Goal: Information Seeking & Learning: Find specific fact

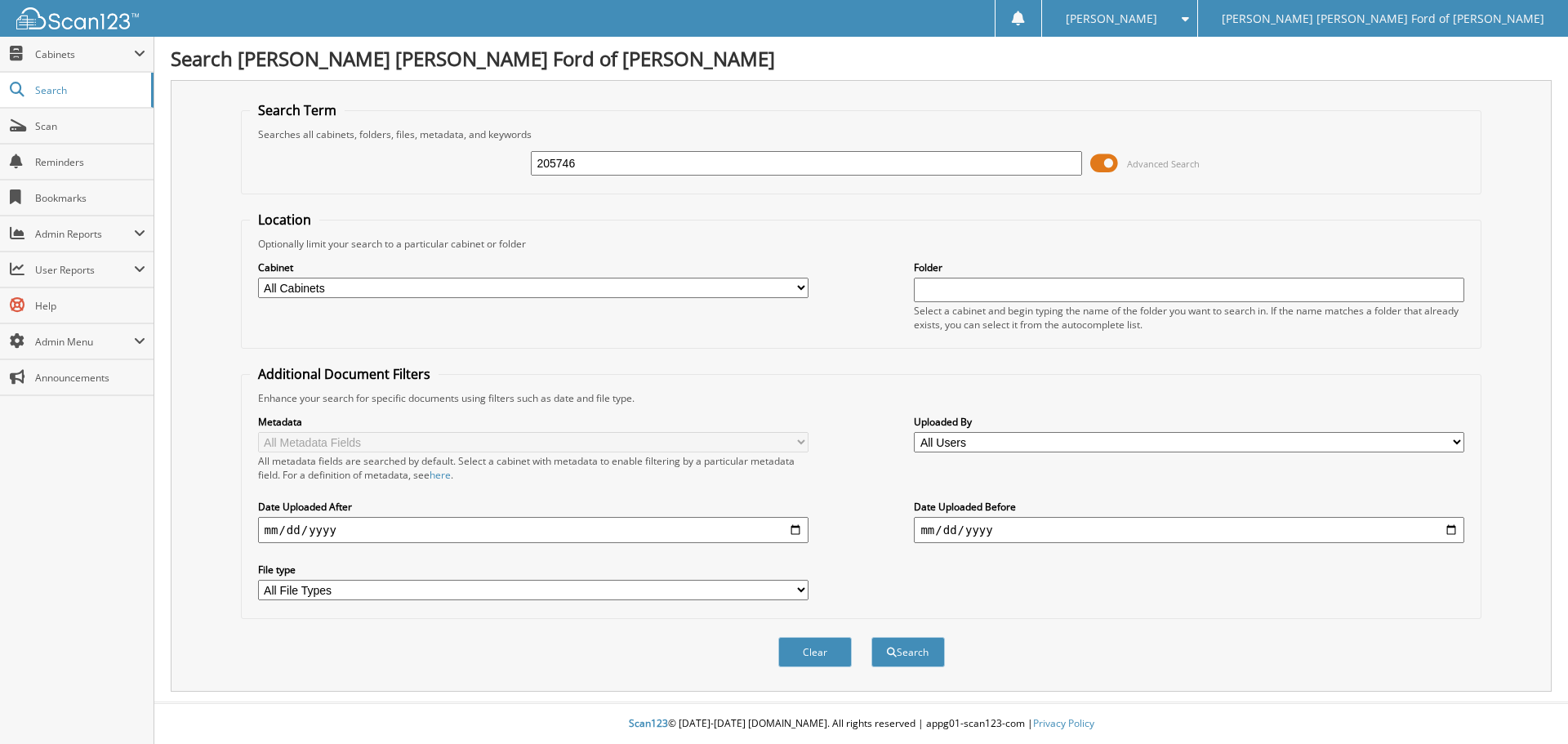
type input "205746"
click at [871, 637] on button "Search" at bounding box center [908, 652] width 74 height 30
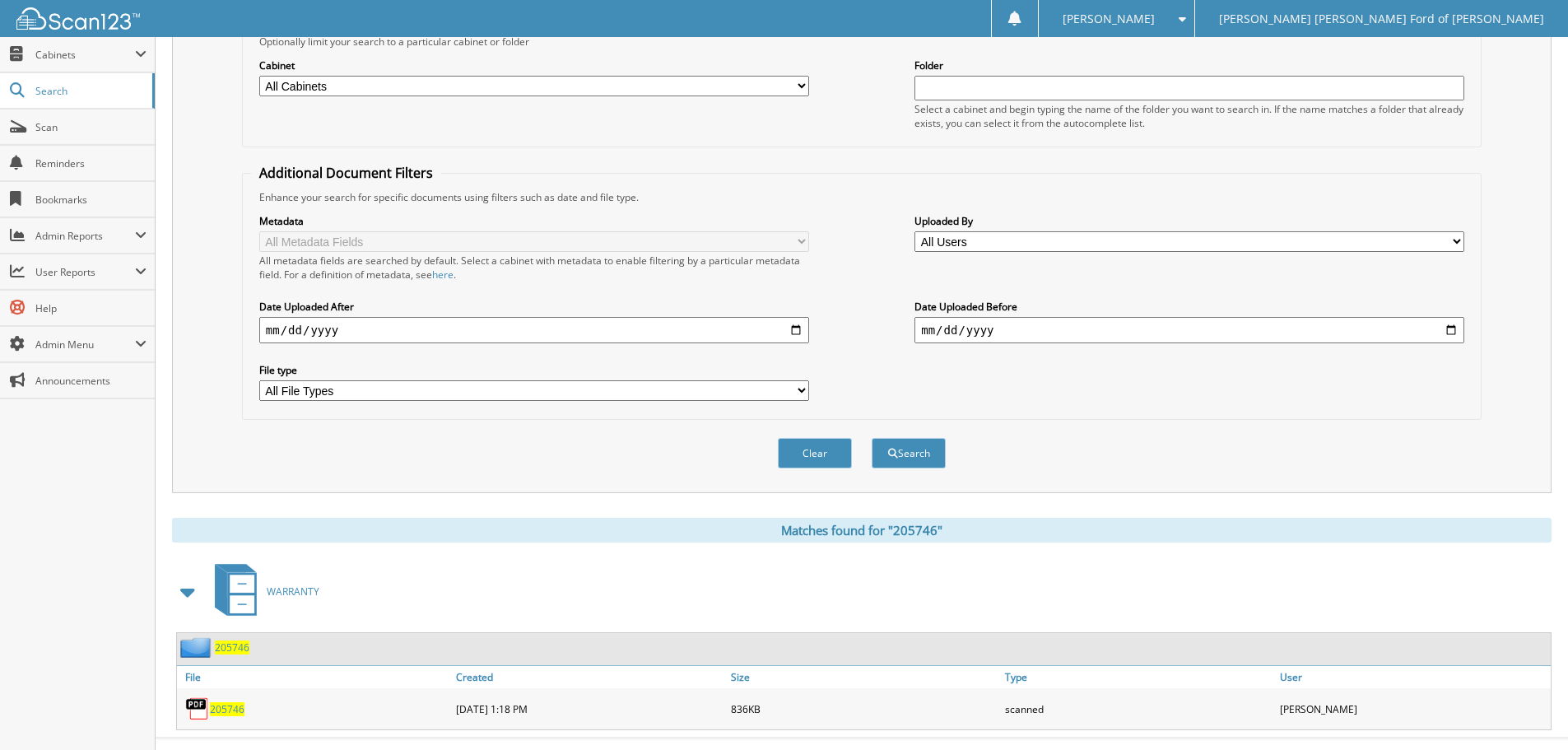
scroll to position [235, 0]
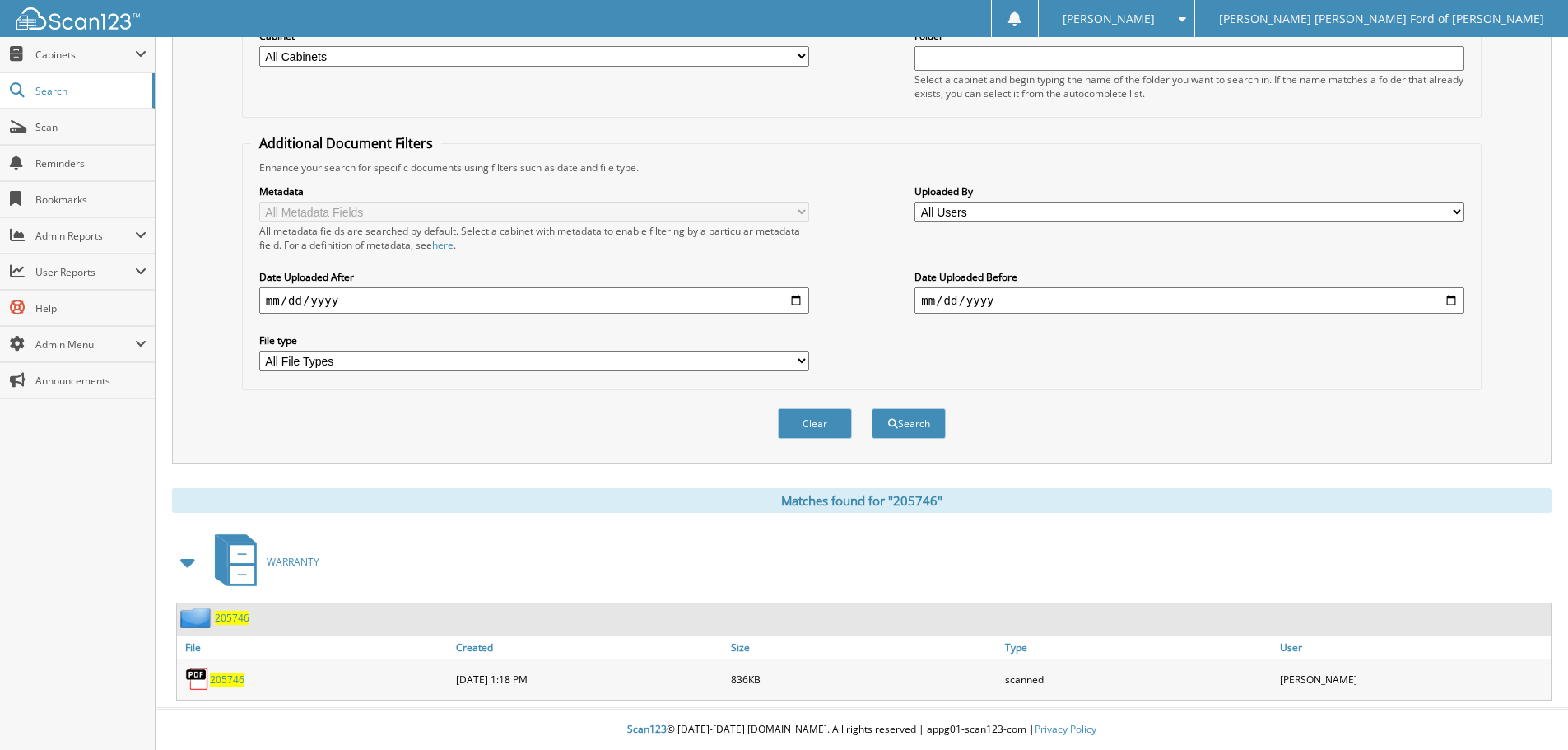
click at [230, 684] on span "205746" at bounding box center [227, 680] width 34 height 14
click at [200, 437] on div "Search Term Searches all cabinets, folders, files, metadata, and keywords 20574…" at bounding box center [861, 154] width 1379 height 617
click at [585, 543] on div "WARRANTY" at bounding box center [861, 561] width 1379 height 66
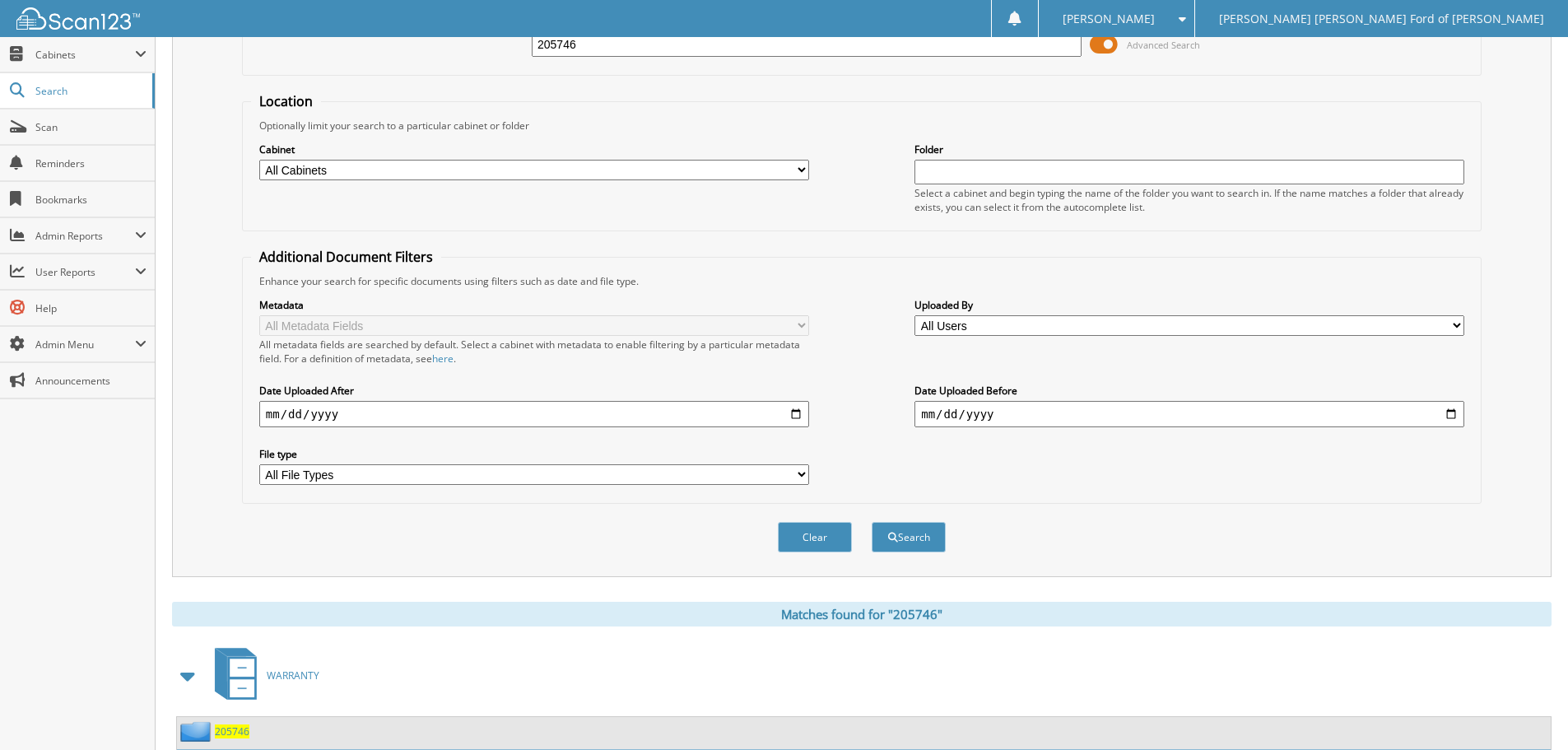
scroll to position [0, 0]
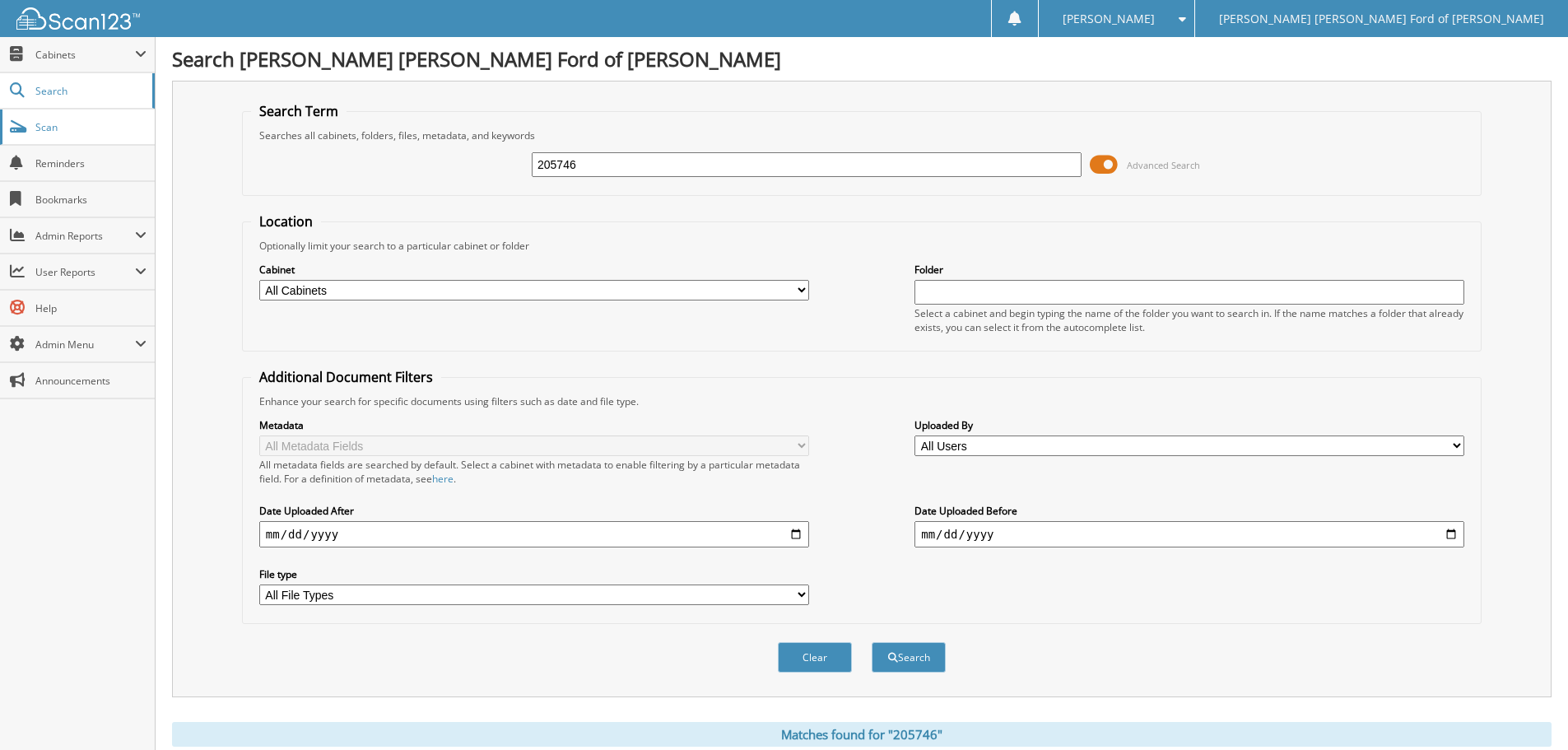
click at [93, 126] on span "Scan" at bounding box center [91, 127] width 111 height 14
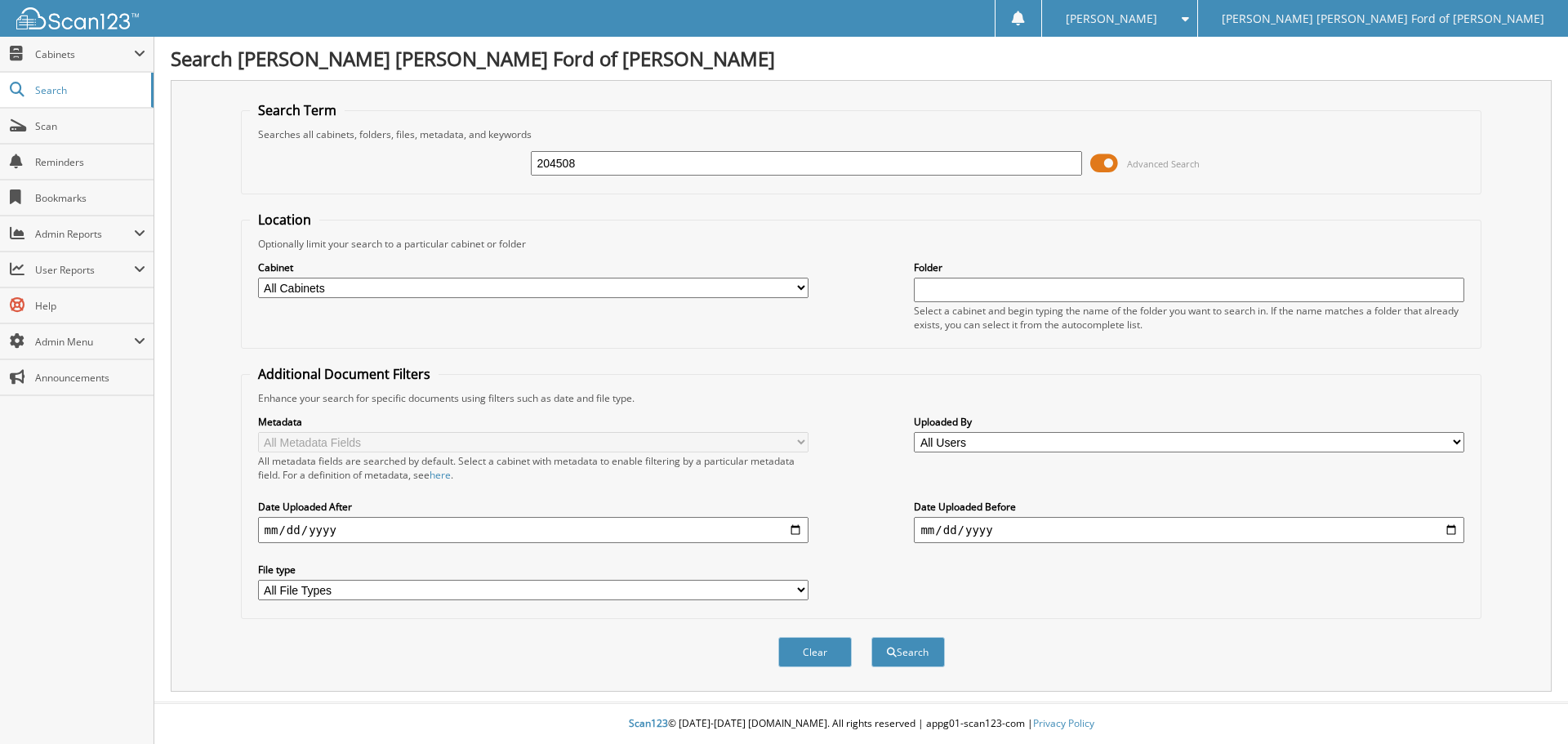
type input "204508"
click at [871, 637] on button "Search" at bounding box center [908, 652] width 74 height 30
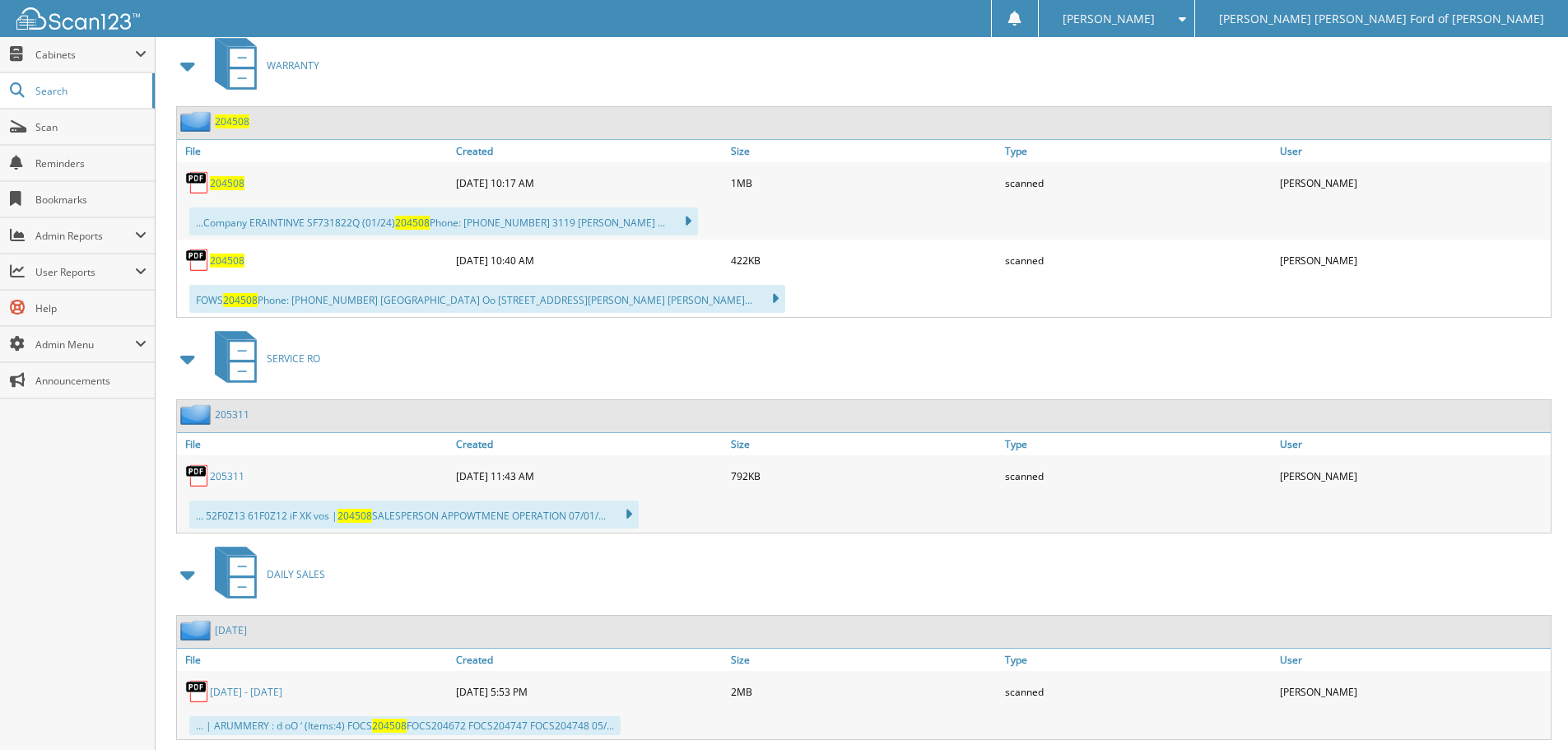
scroll to position [741, 0]
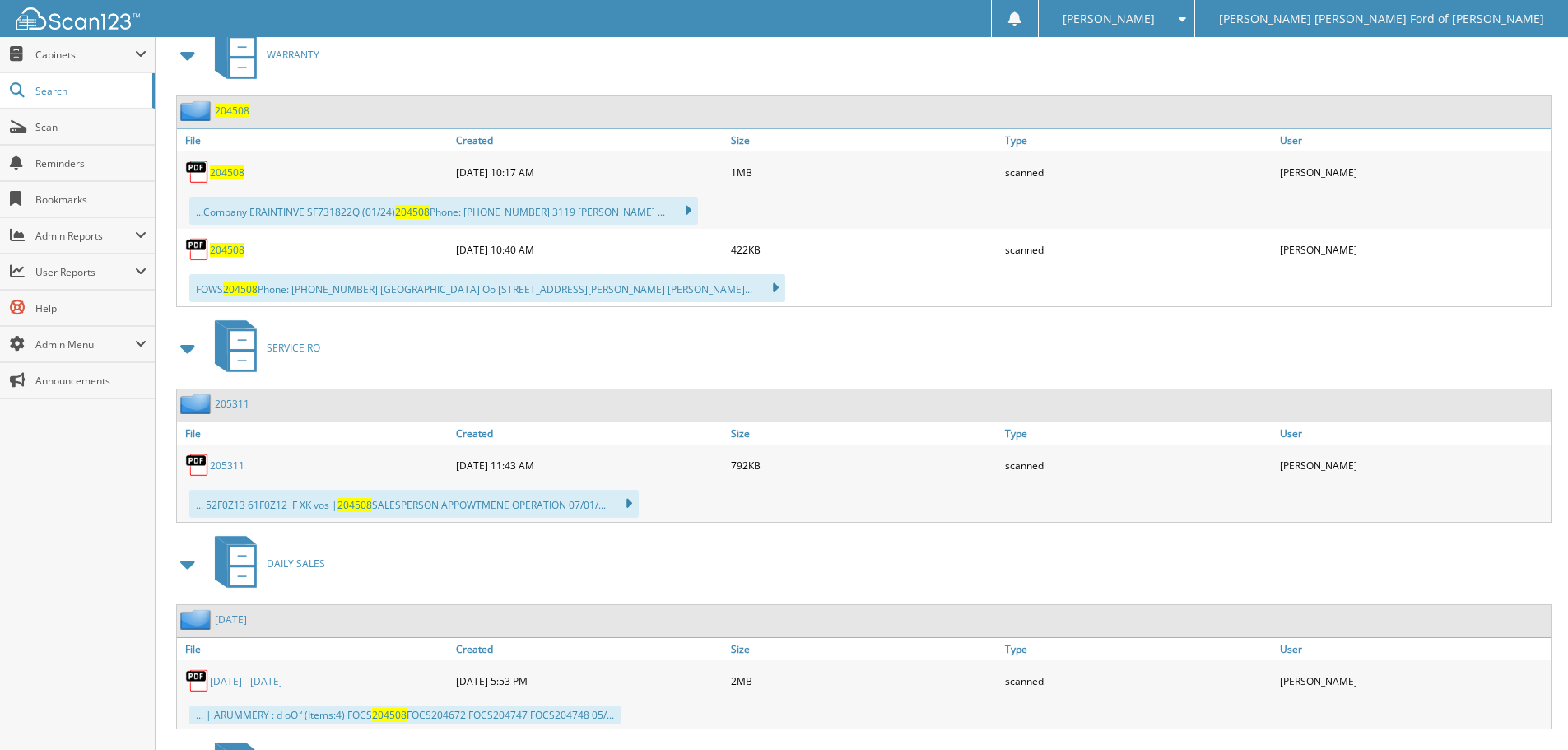
click at [232, 248] on span "204508" at bounding box center [227, 249] width 34 height 14
click at [222, 172] on span "204508" at bounding box center [227, 172] width 34 height 14
click at [238, 244] on span "204508" at bounding box center [227, 249] width 34 height 14
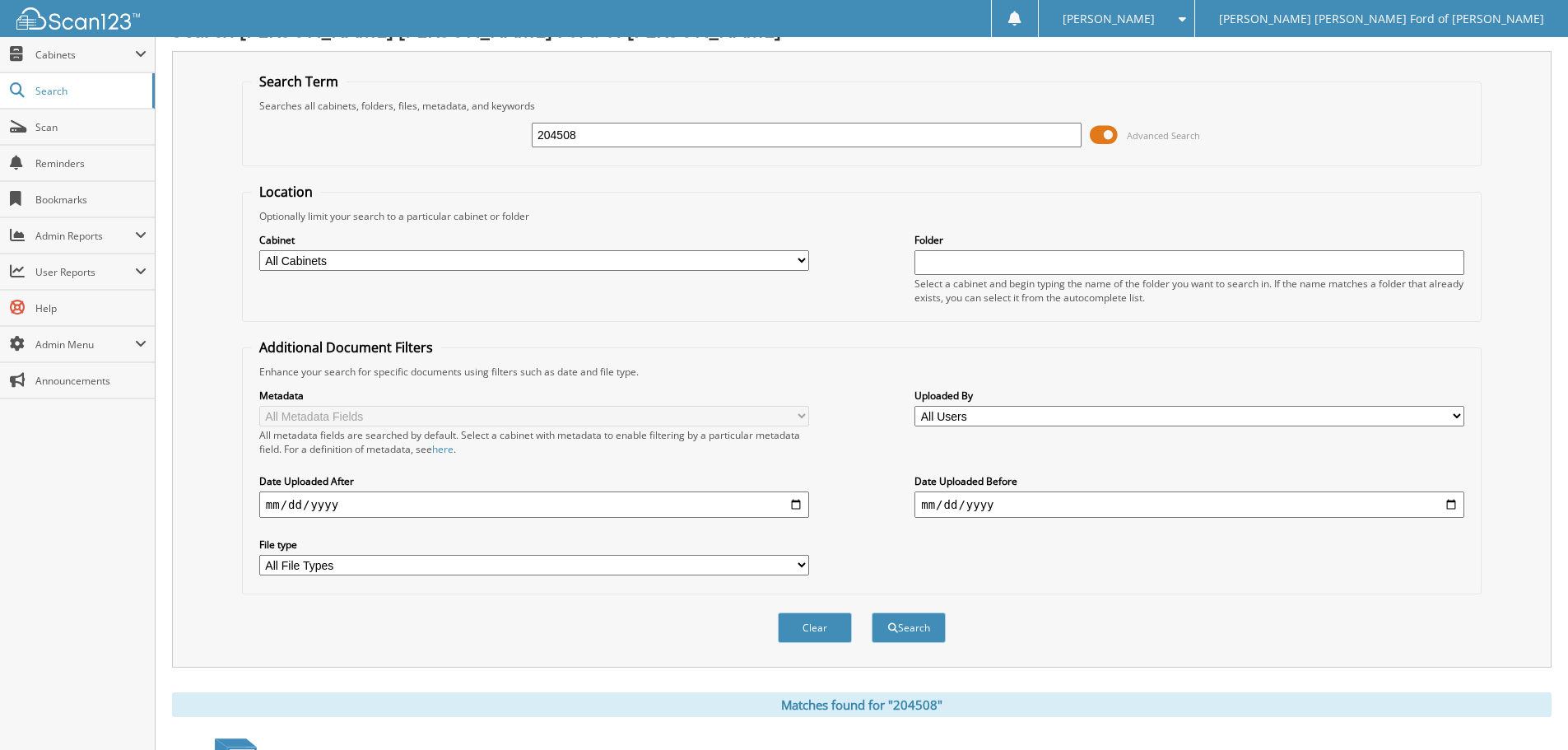
scroll to position [0, 0]
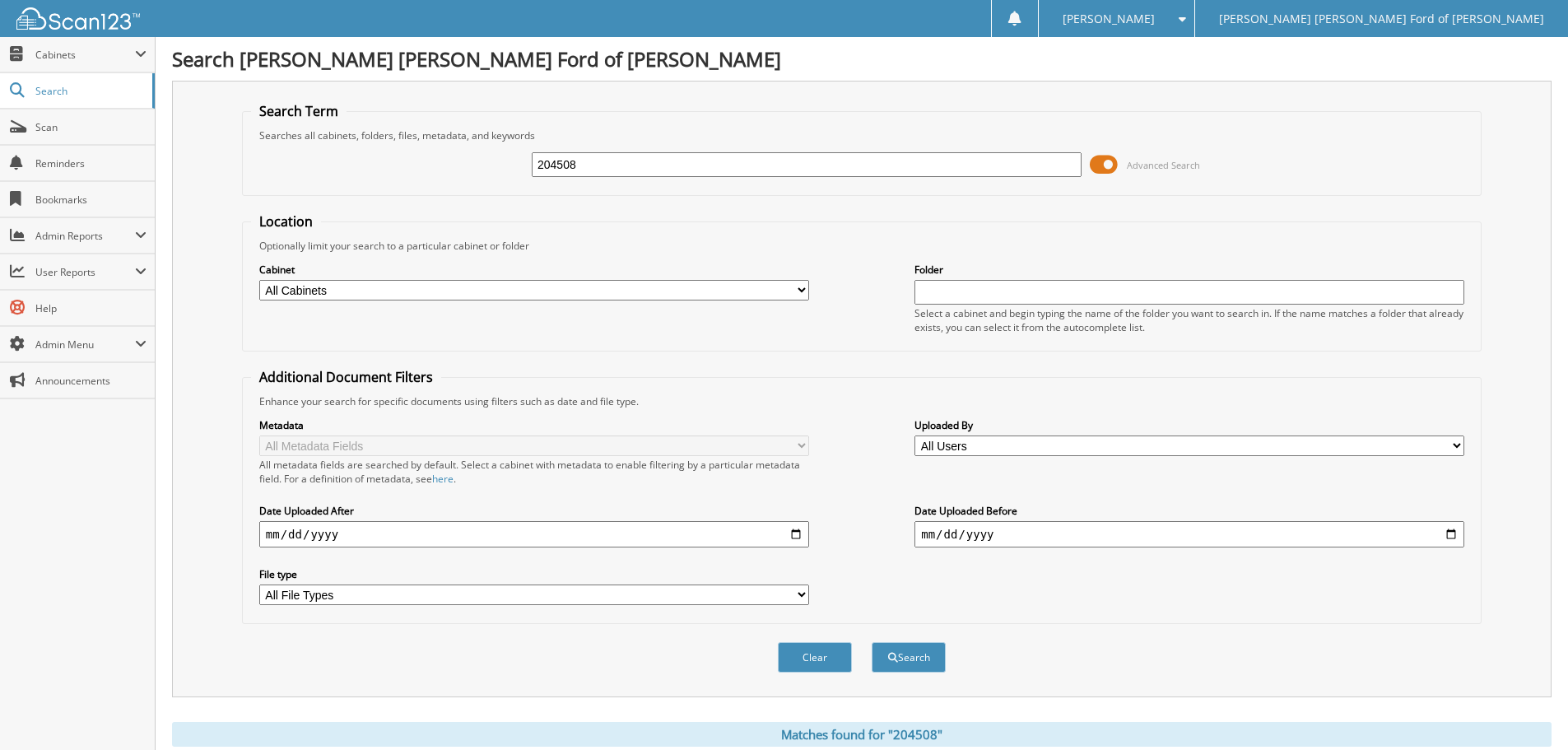
click at [612, 157] on input "204508" at bounding box center [806, 164] width 549 height 24
type input "RUTLEDGE"
click at [872, 642] on button "Search" at bounding box center [909, 657] width 74 height 30
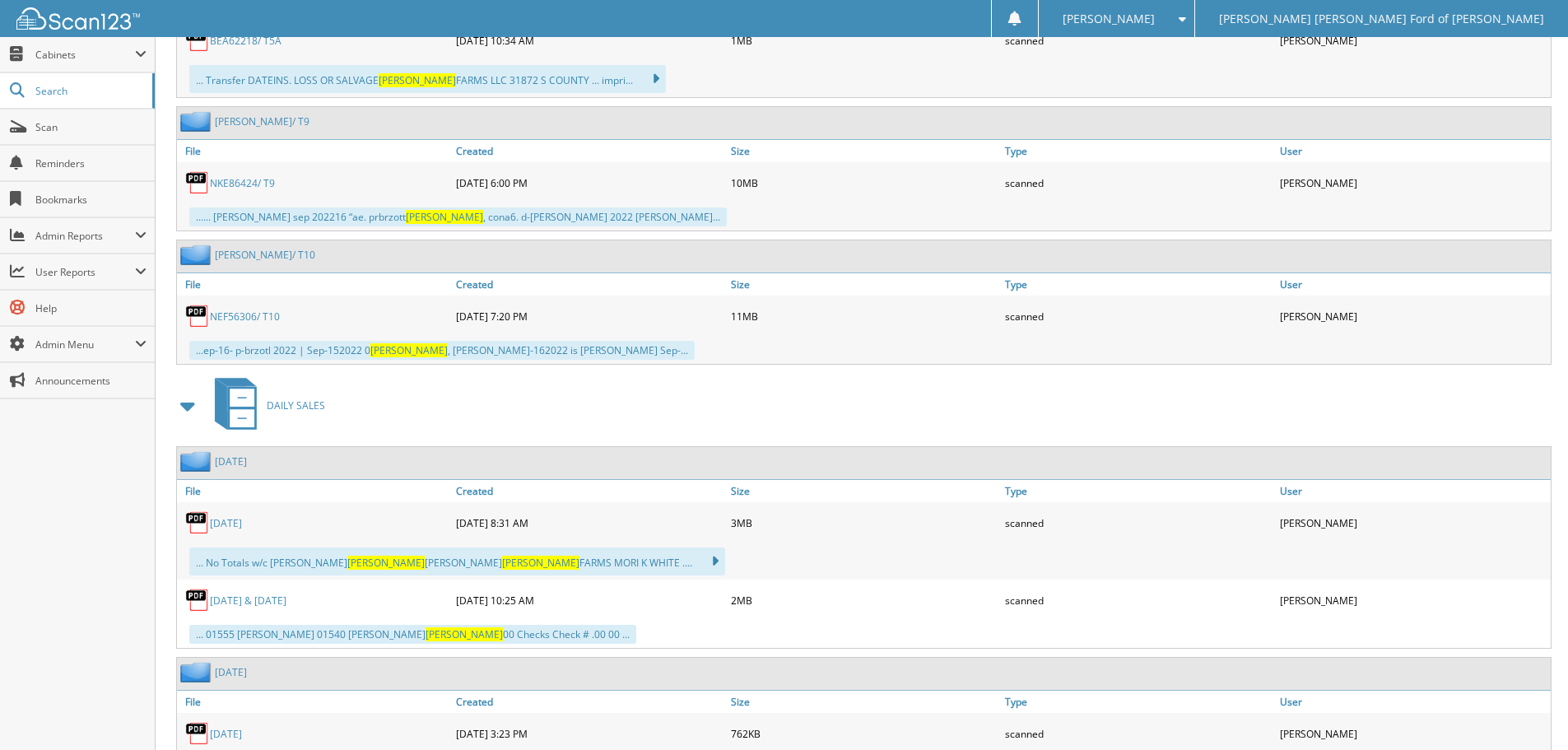
scroll to position [988, 0]
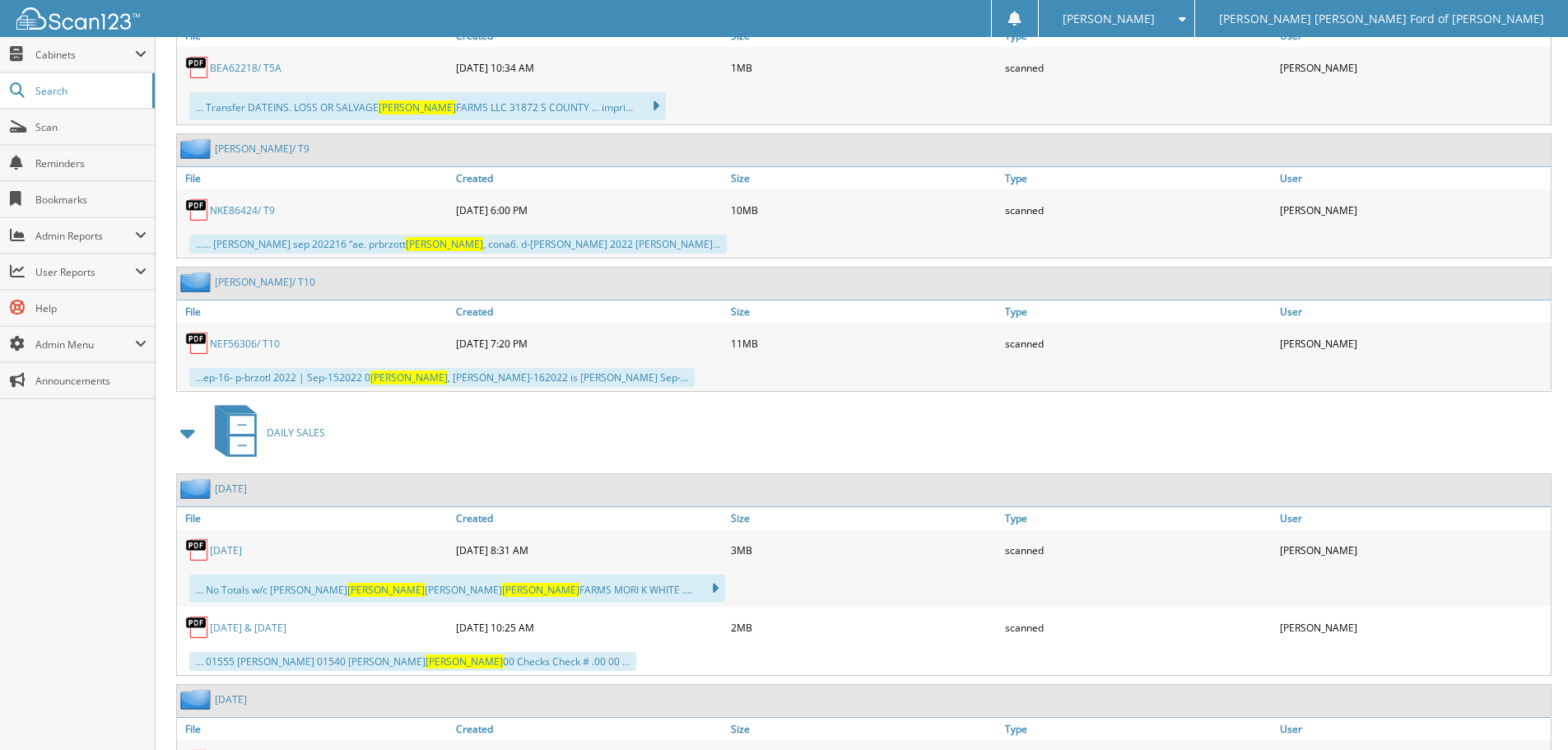
click at [196, 436] on span at bounding box center [189, 433] width 23 height 29
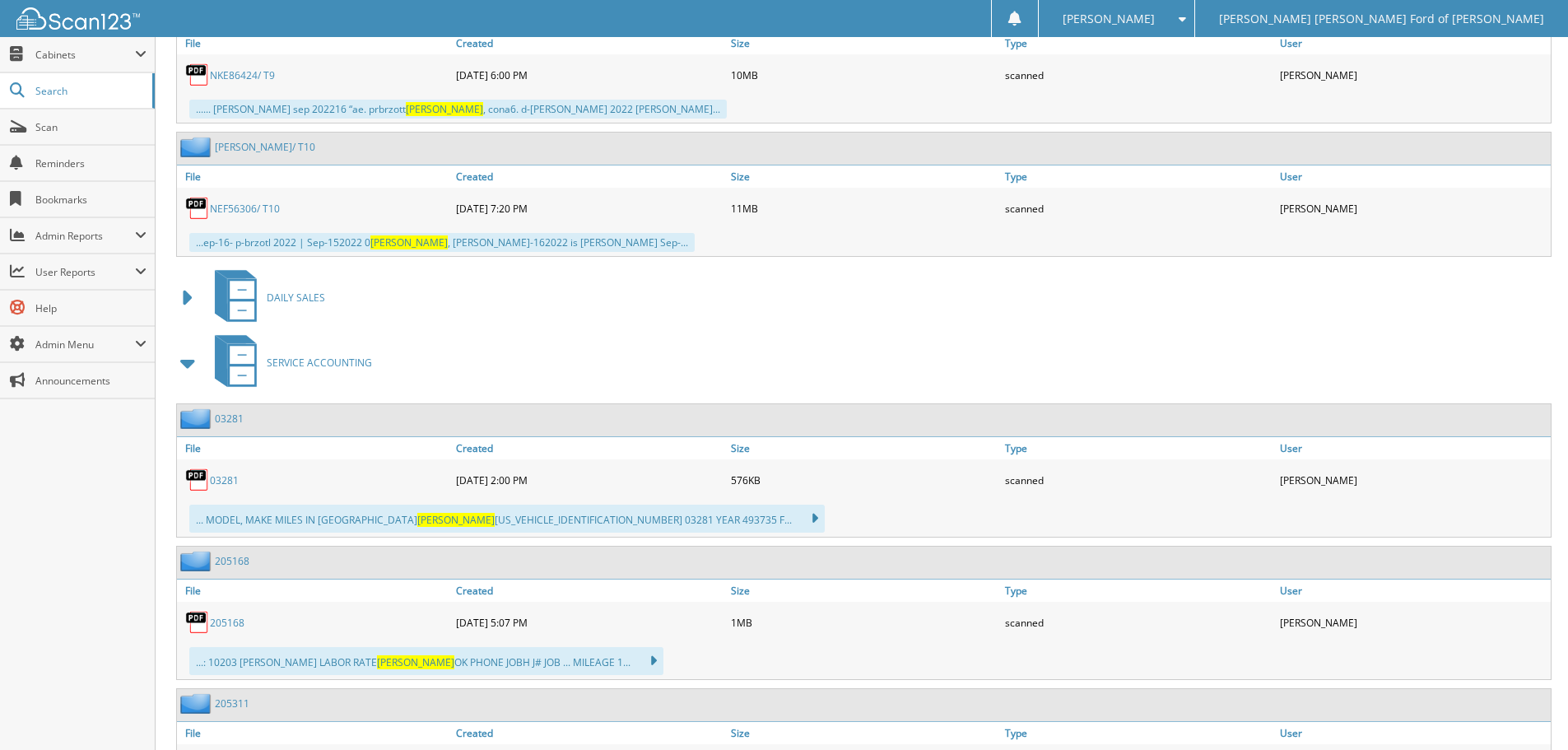
scroll to position [1153, 0]
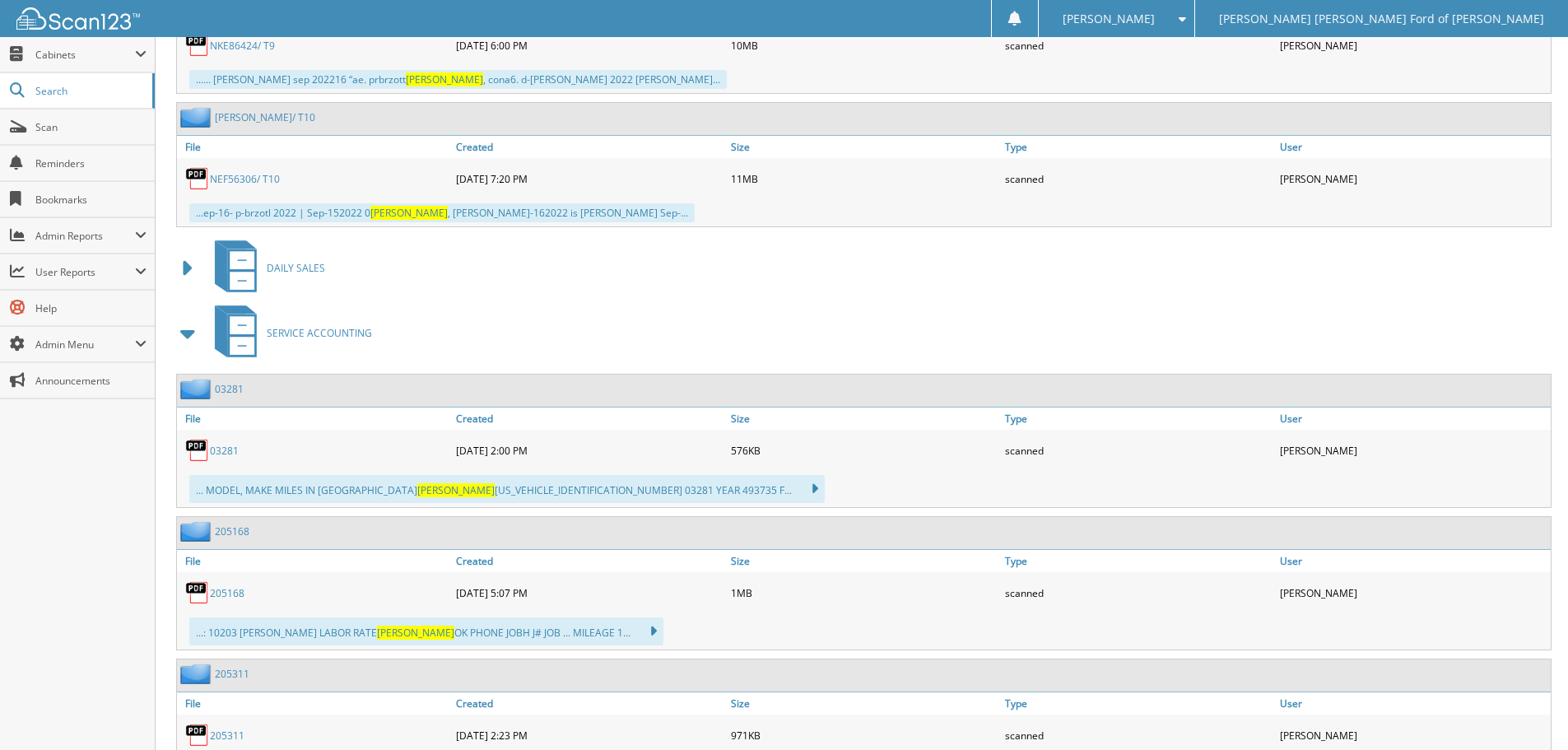
click at [229, 591] on link "205168" at bounding box center [227, 594] width 34 height 14
click at [731, 331] on div "SERVICE ACCOUNTING" at bounding box center [861, 332] width 1379 height 66
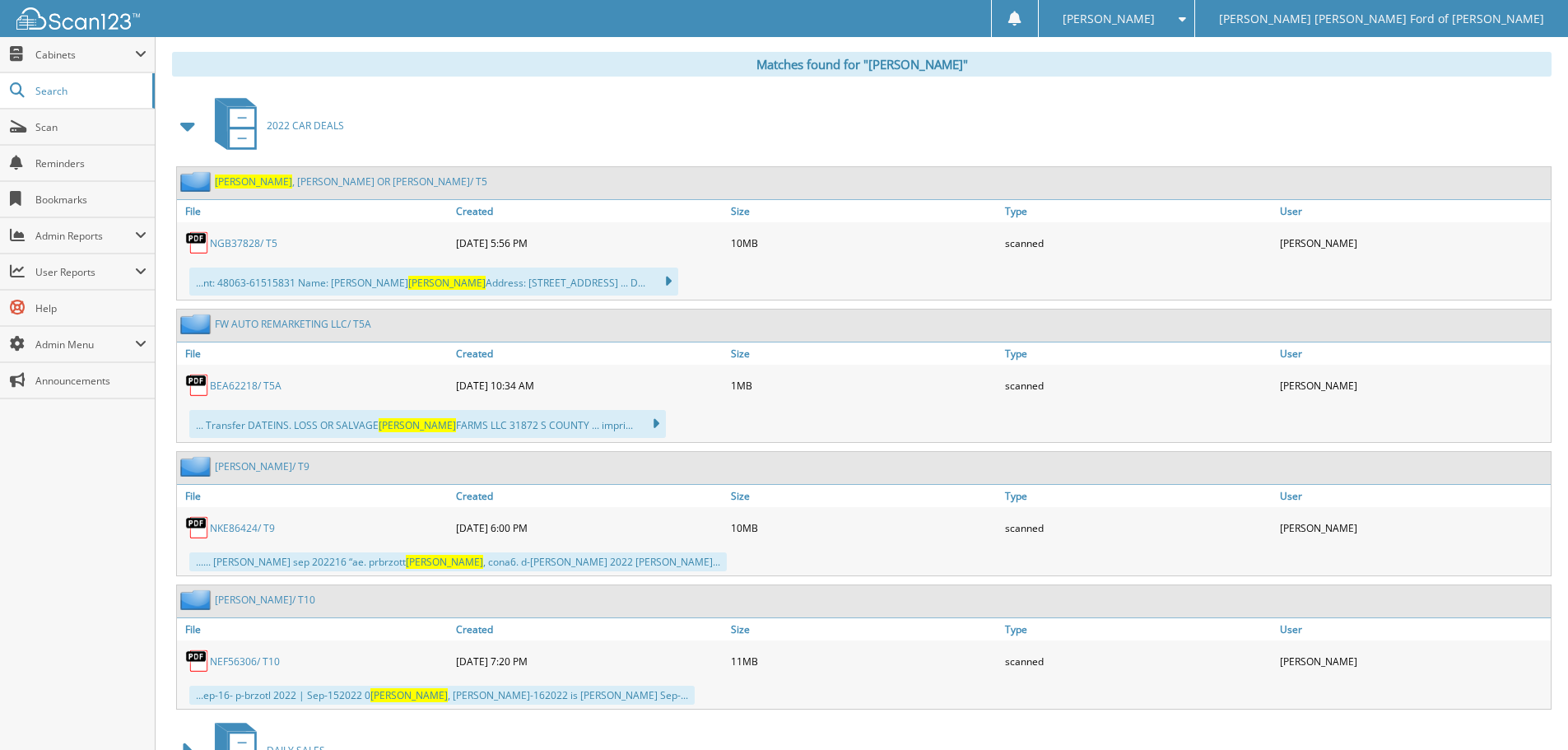
scroll to position [0, 0]
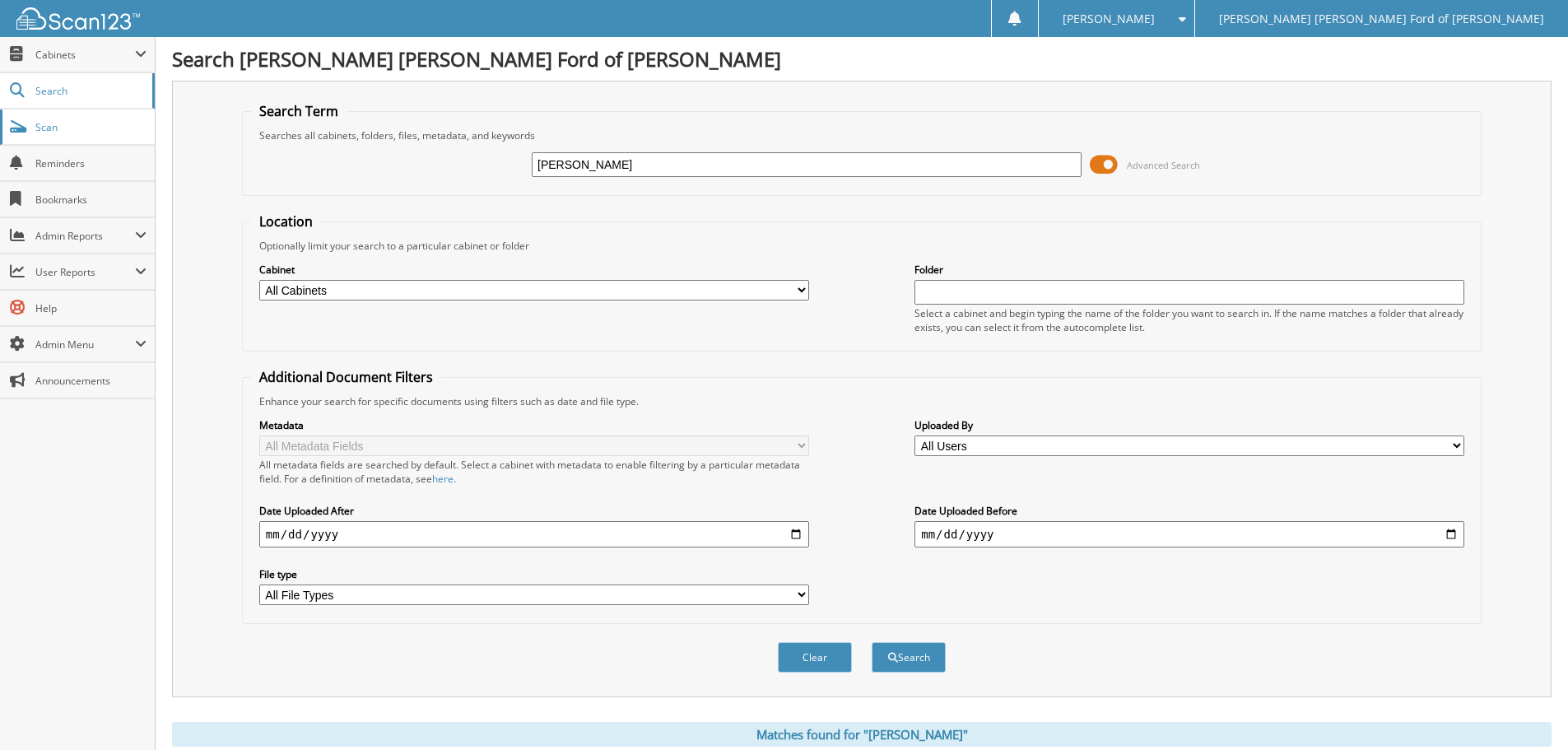
click at [75, 122] on span "Scan" at bounding box center [91, 127] width 111 height 14
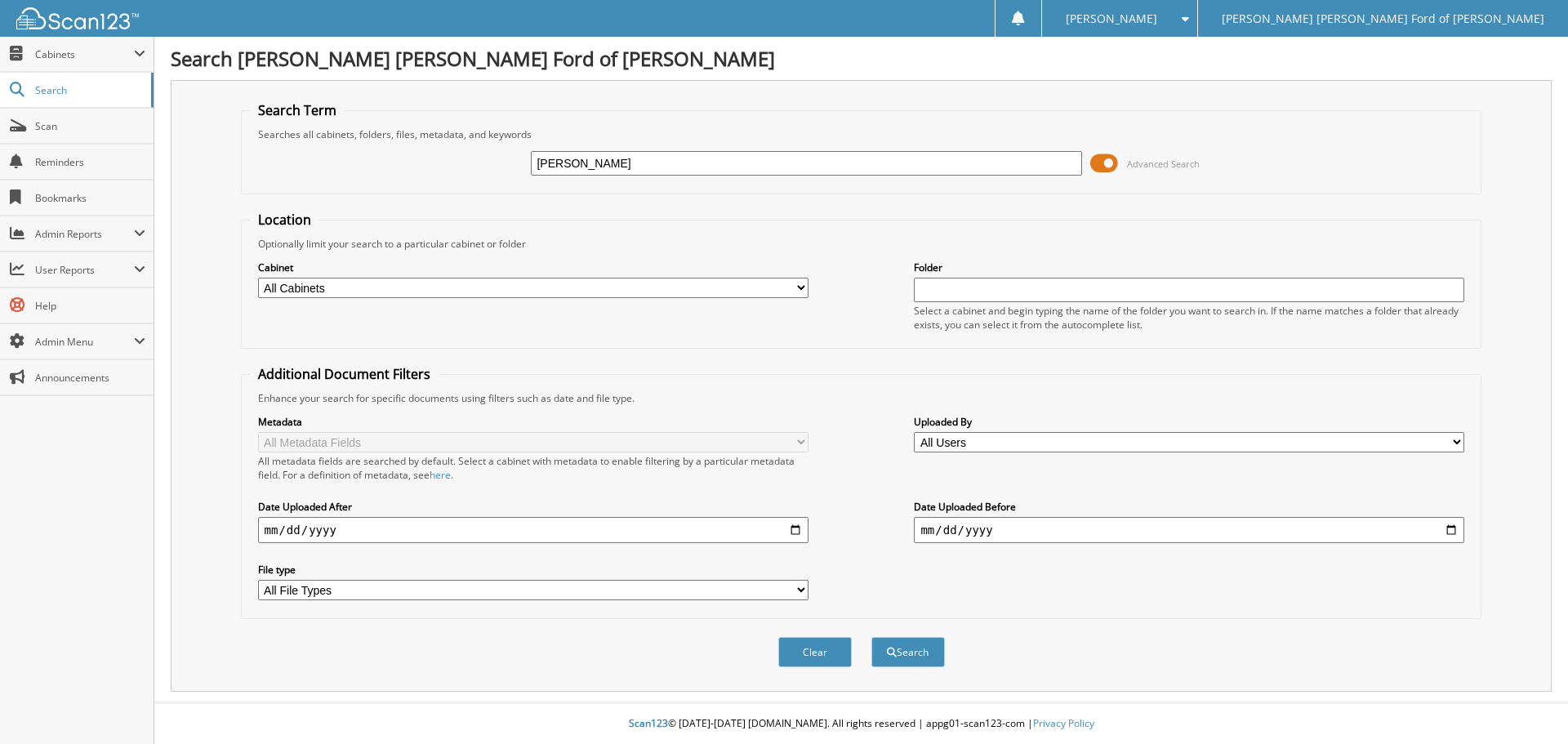
type input "[PERSON_NAME]"
click at [871, 637] on button "Search" at bounding box center [908, 652] width 74 height 30
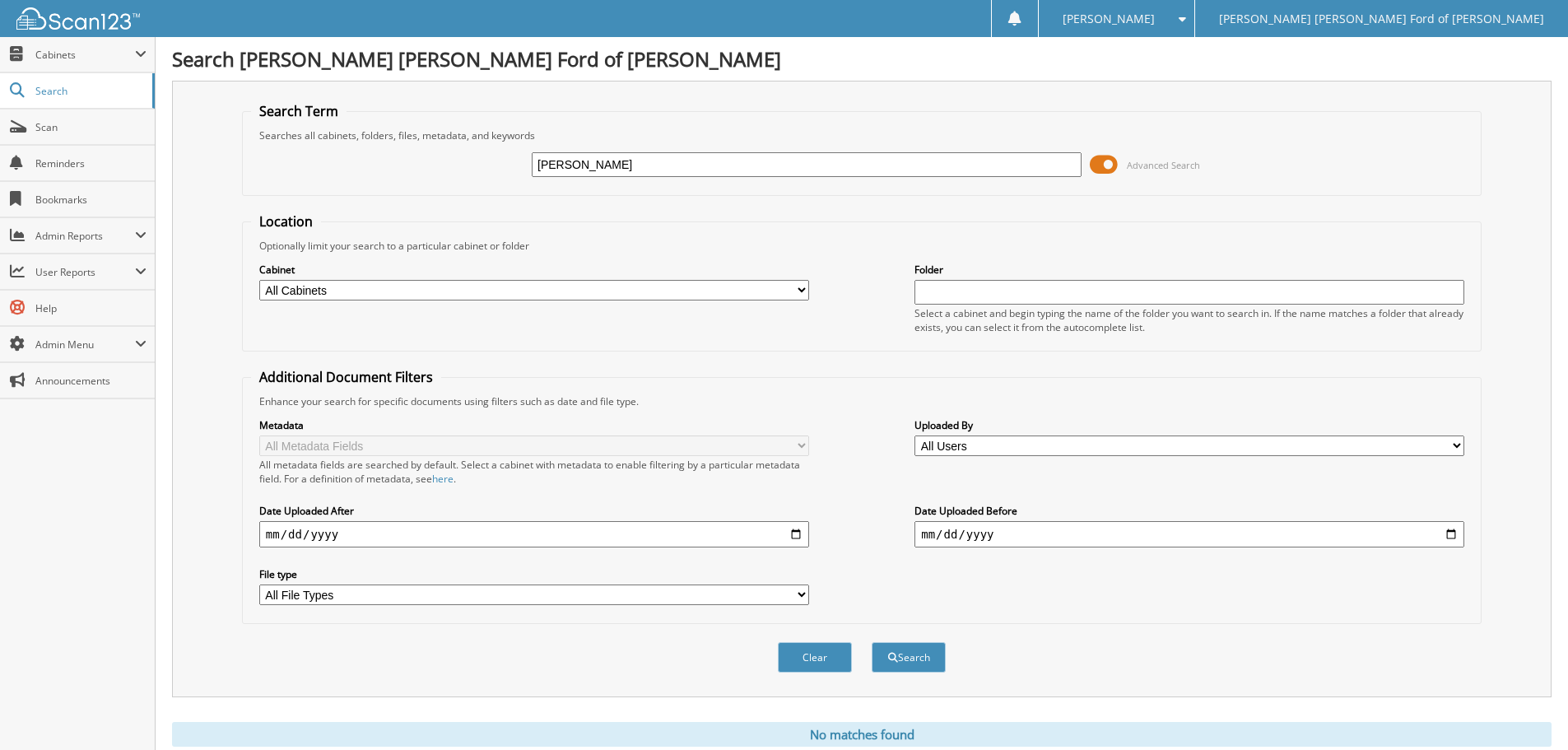
click at [614, 159] on input "[PERSON_NAME]" at bounding box center [806, 164] width 549 height 24
click at [615, 159] on input "[PERSON_NAME]" at bounding box center [806, 164] width 549 height 24
type input "204765"
click at [872, 642] on button "Search" at bounding box center [909, 657] width 74 height 30
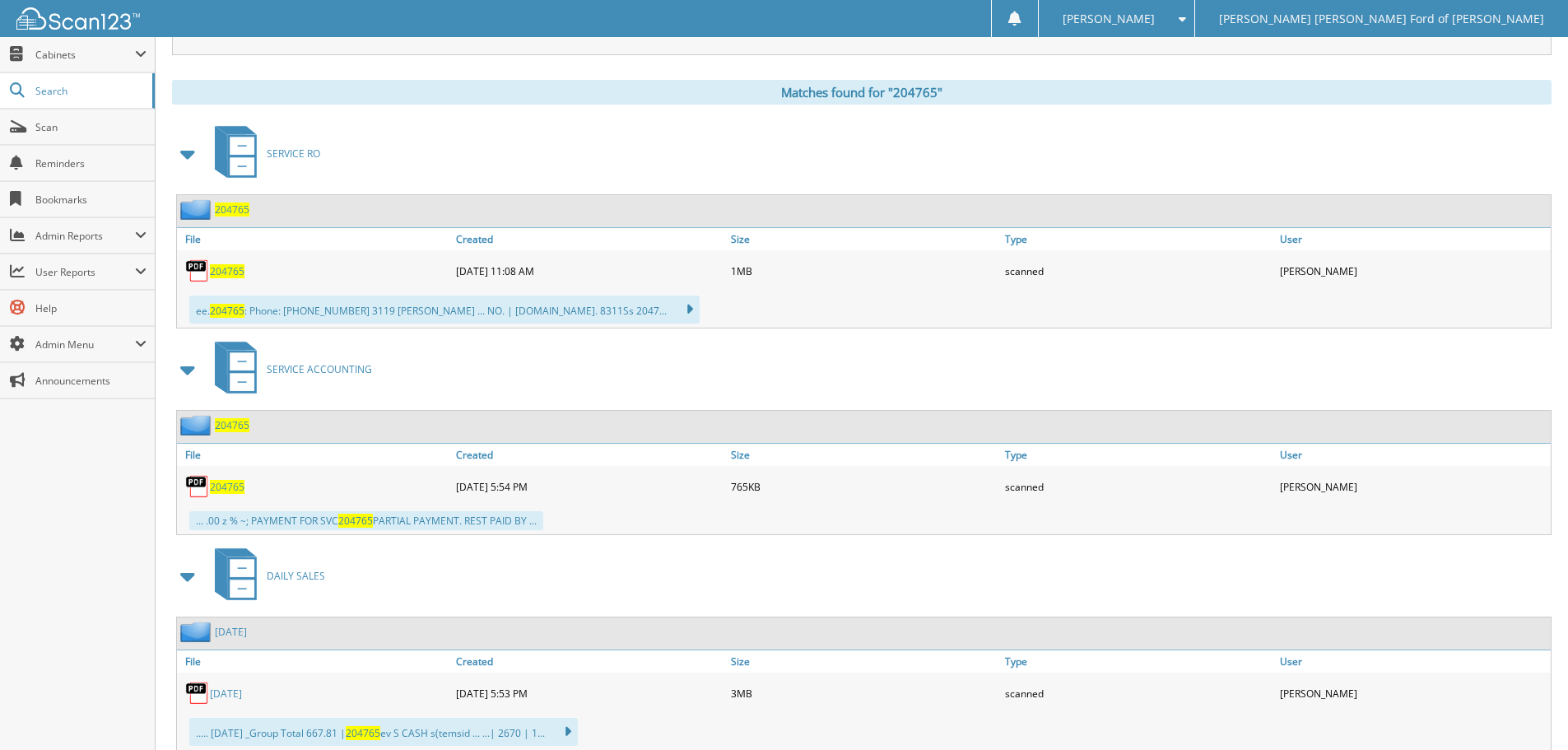
scroll to position [659, 0]
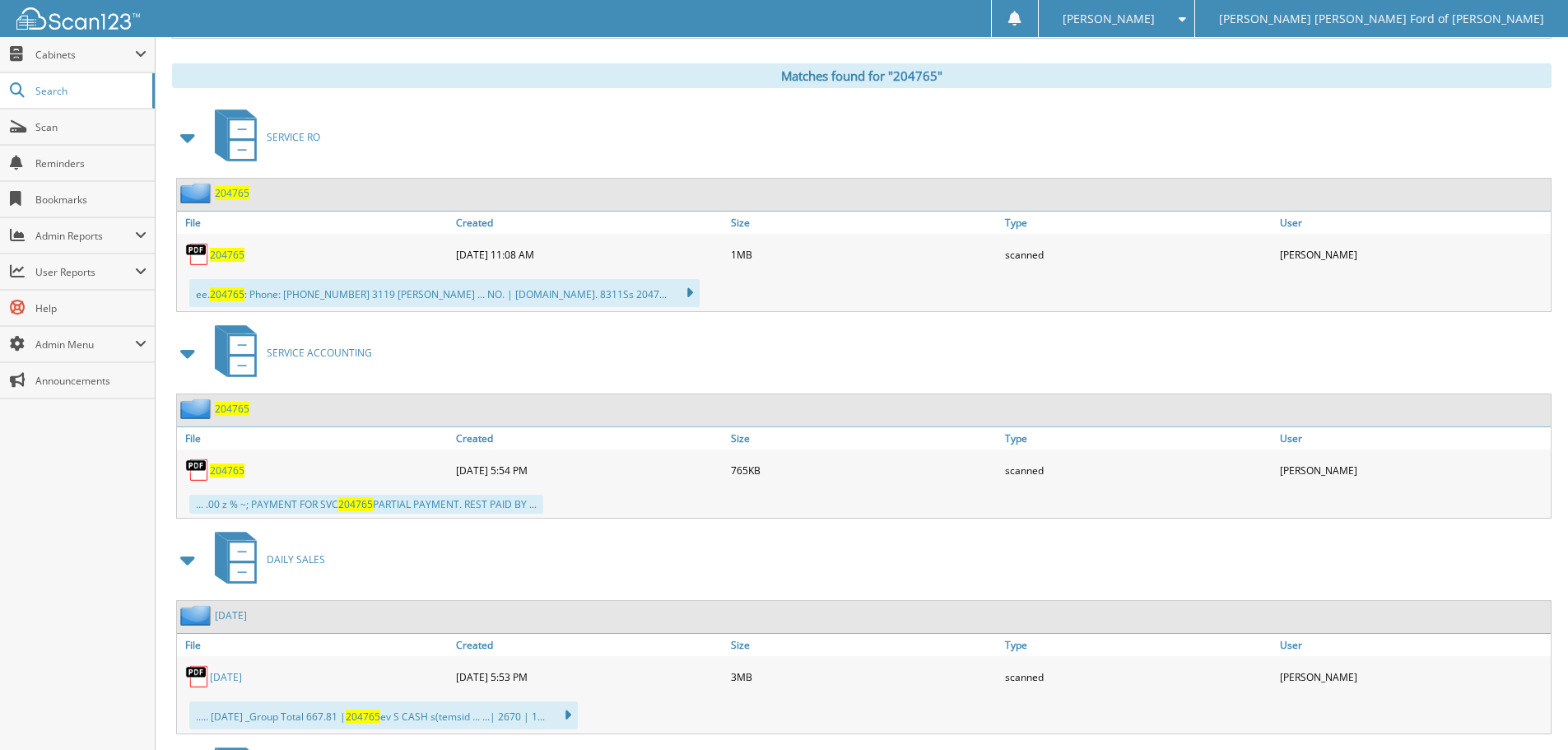
click at [221, 476] on span "204765" at bounding box center [227, 470] width 34 height 14
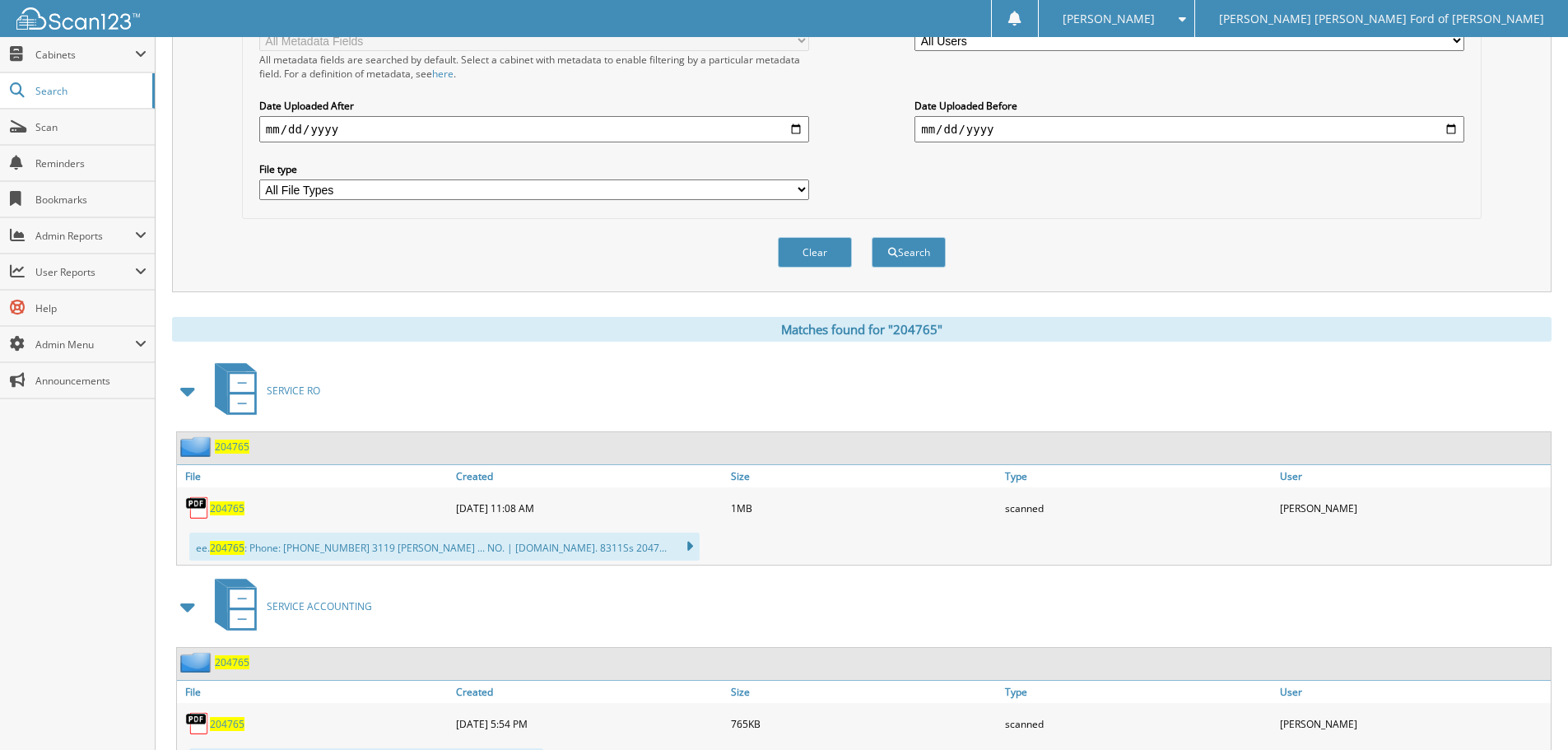
scroll to position [82, 0]
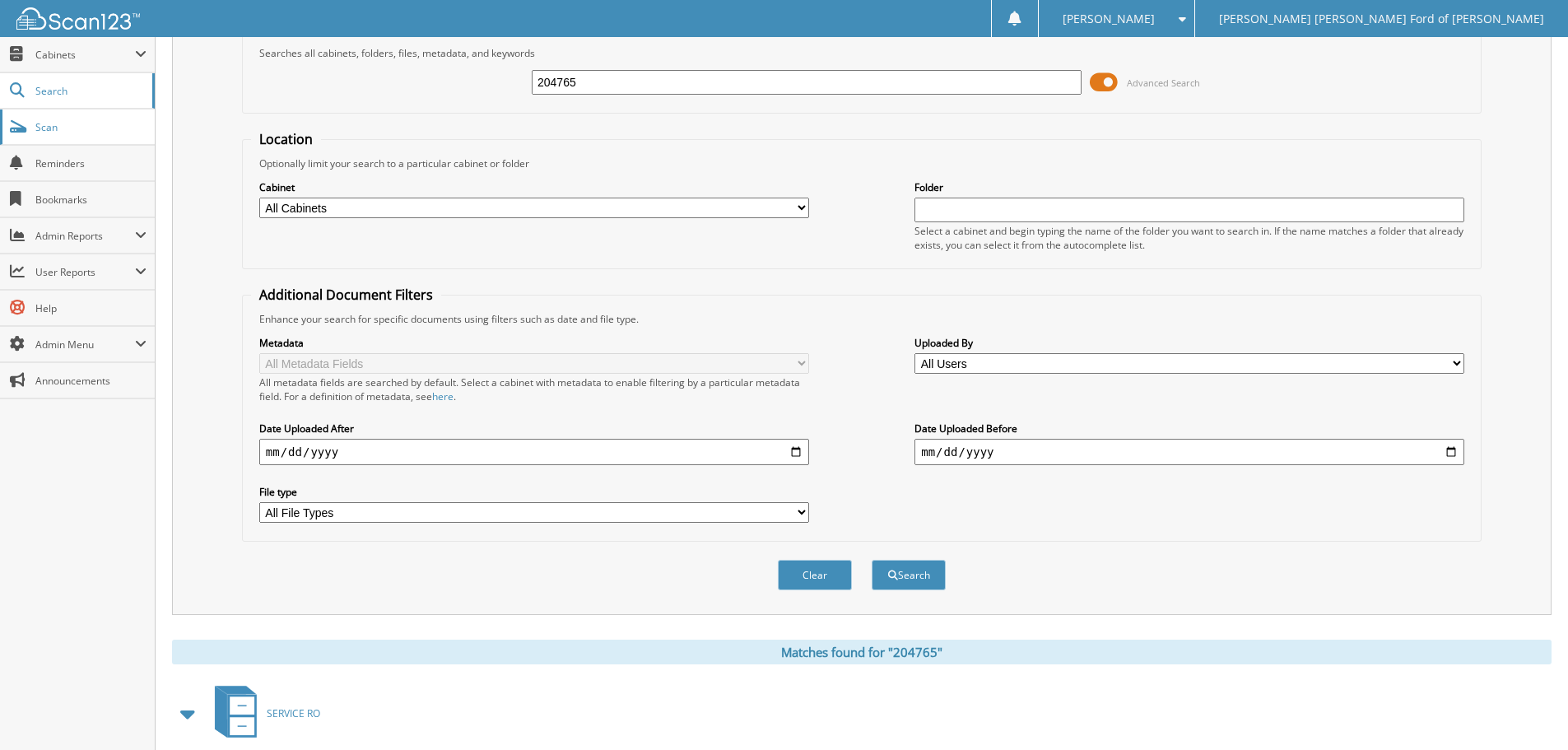
click at [88, 127] on span "Scan" at bounding box center [91, 127] width 111 height 14
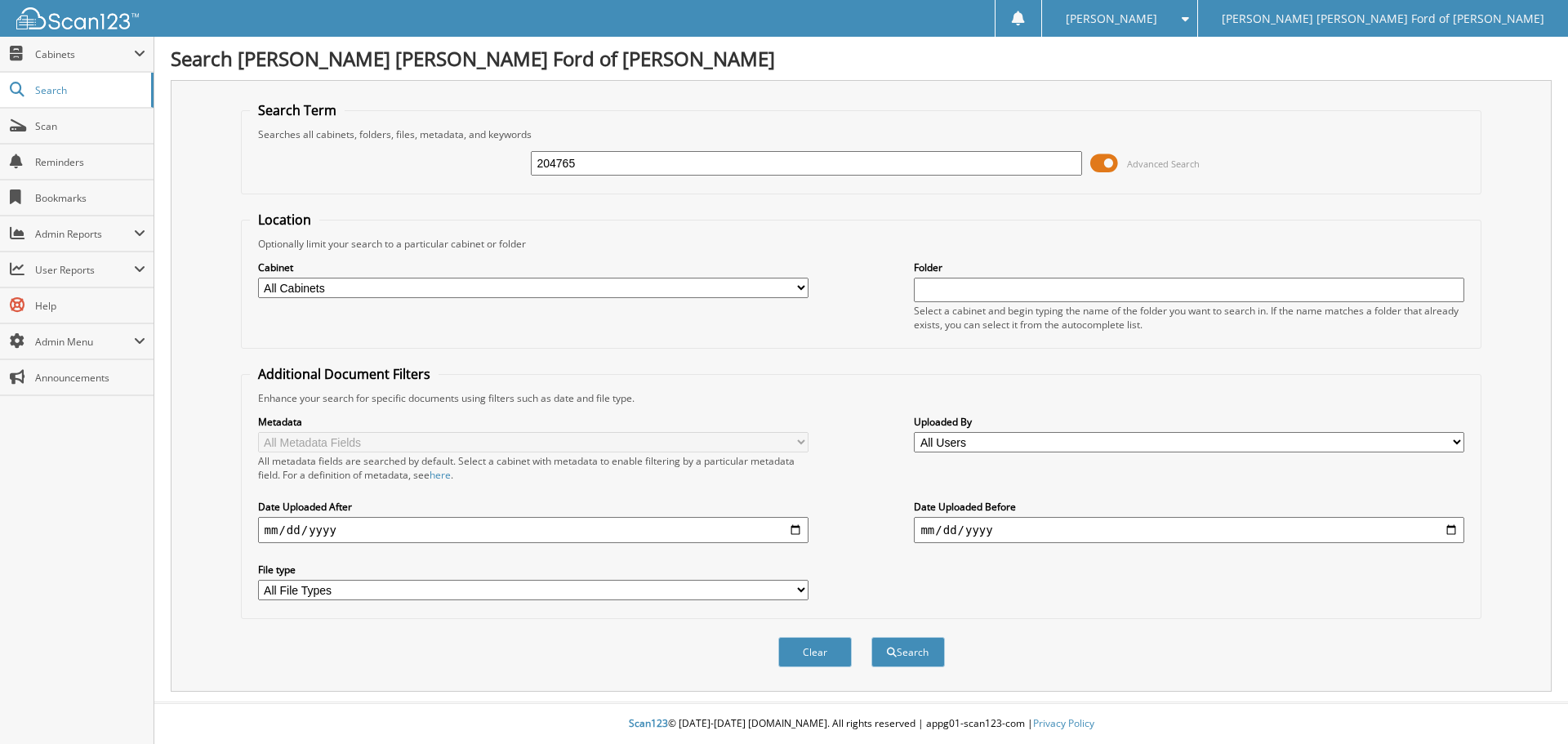
type input "204765"
click at [871, 637] on button "Search" at bounding box center [908, 652] width 74 height 30
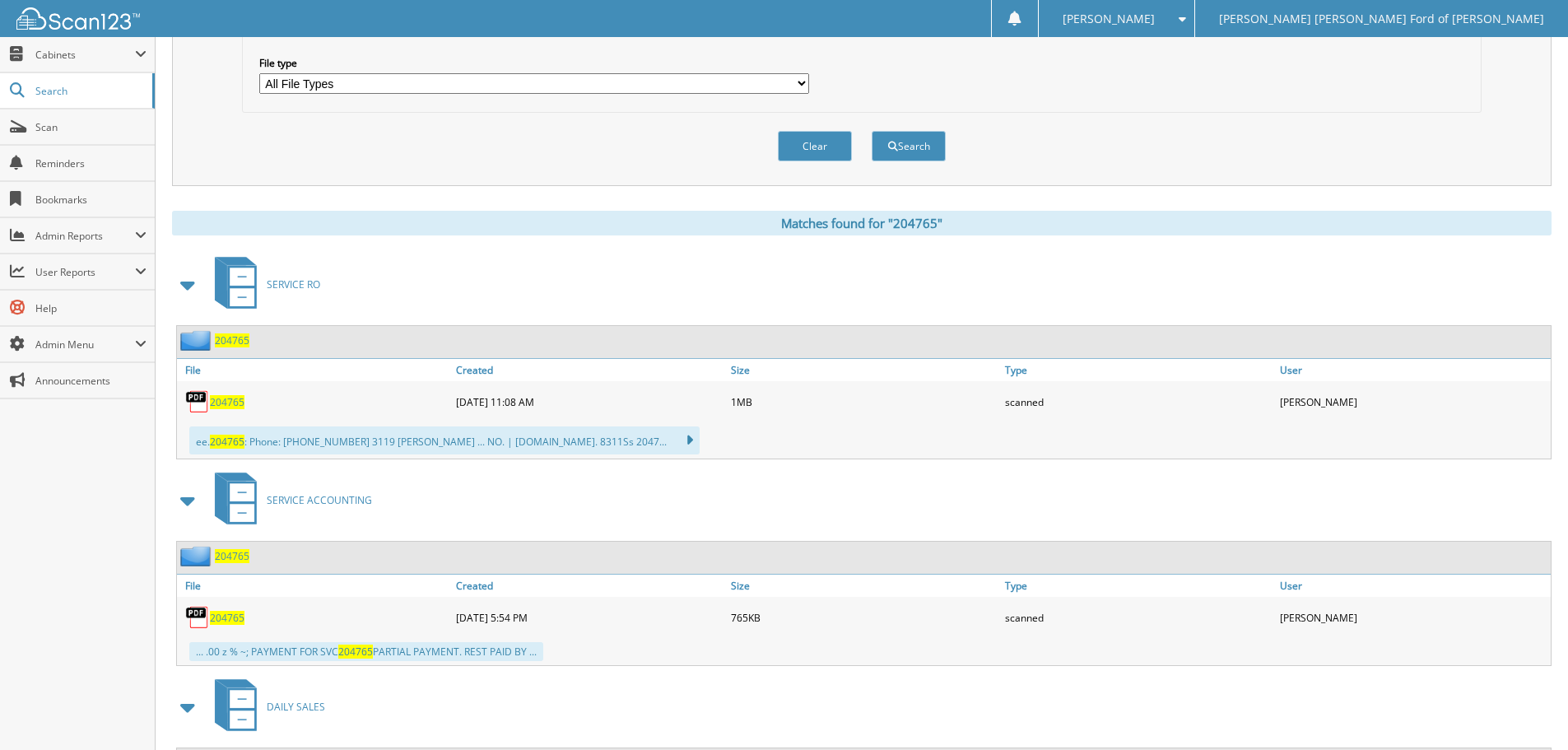
scroll to position [576, 0]
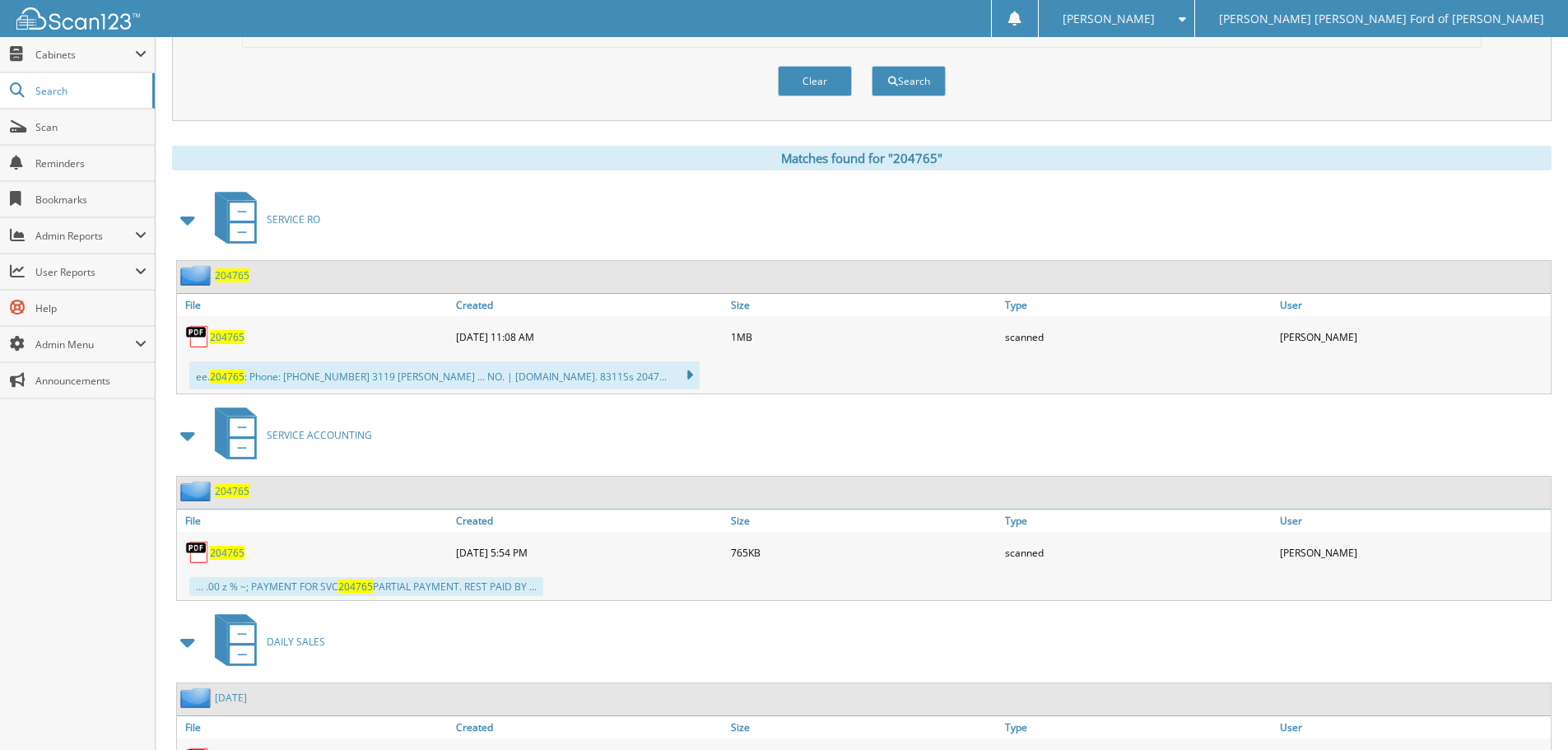
click at [228, 274] on span "204765" at bounding box center [232, 275] width 34 height 14
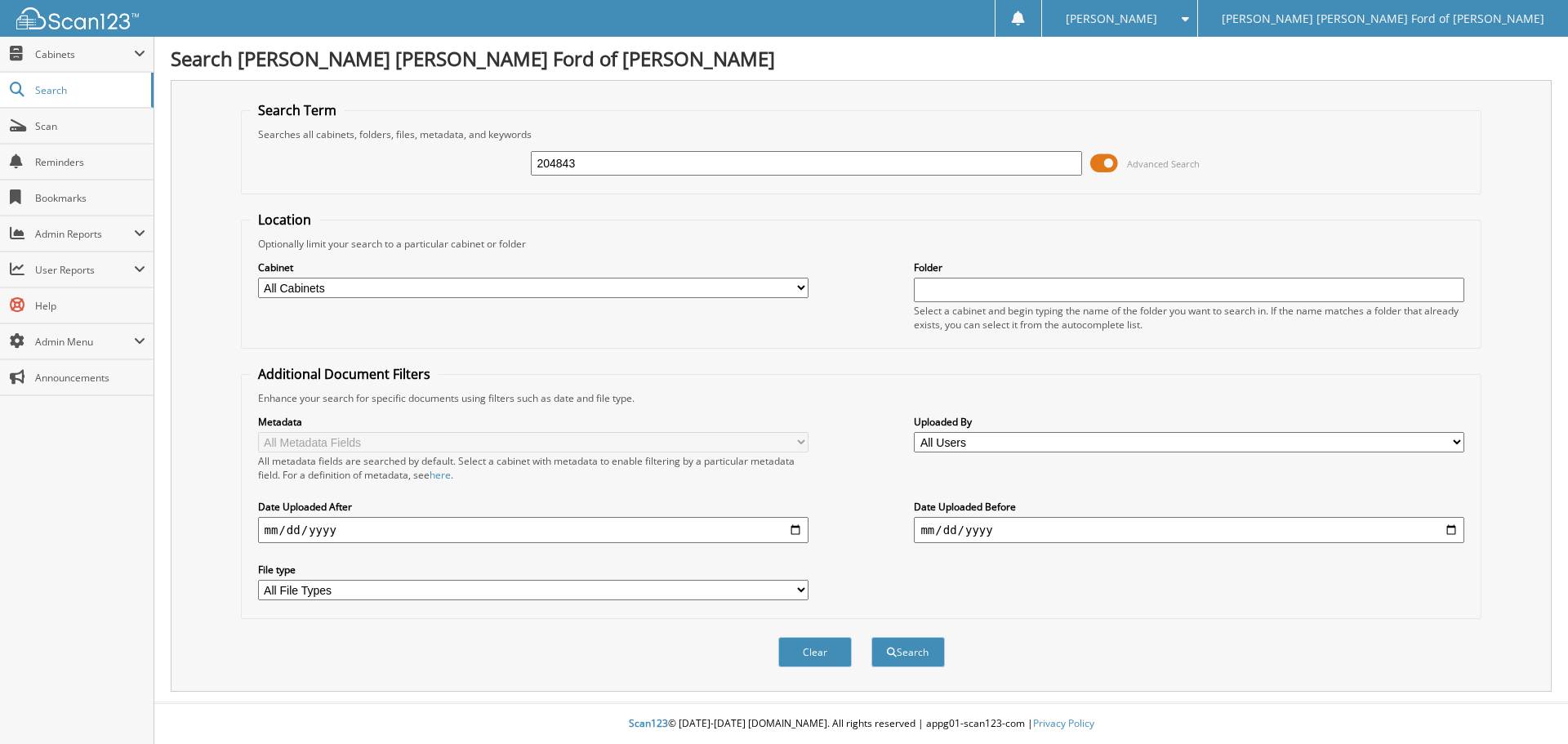
type input "204843"
click at [871, 637] on button "Search" at bounding box center [908, 652] width 74 height 30
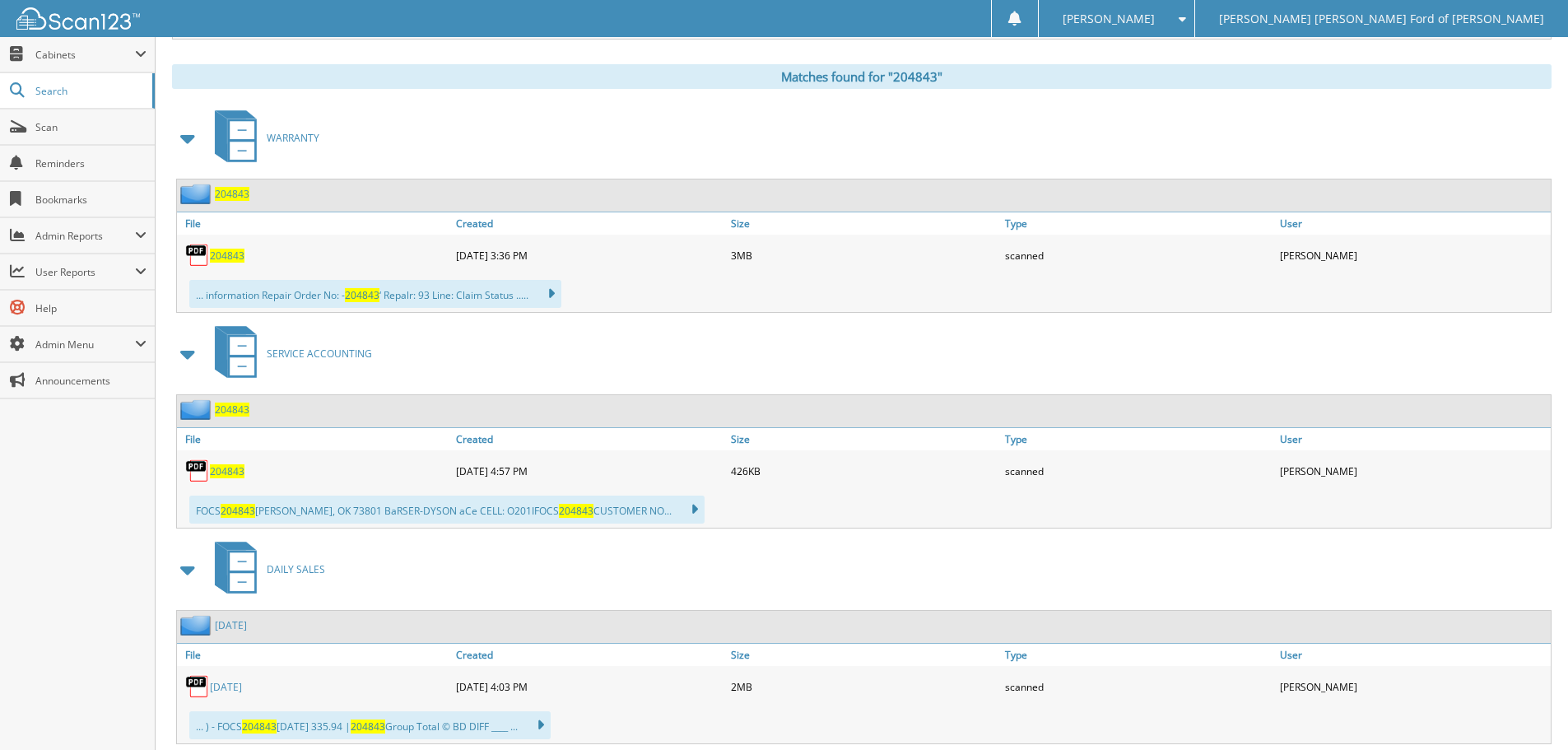
scroll to position [659, 0]
click at [233, 474] on span "204843" at bounding box center [227, 470] width 34 height 14
